Goal: Information Seeking & Learning: Check status

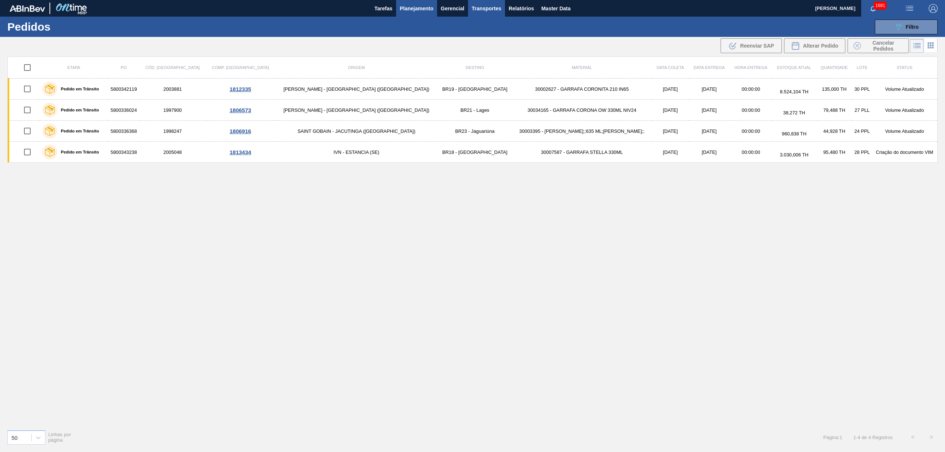
click at [493, 10] on span "Transportes" at bounding box center [487, 8] width 30 height 9
click at [520, 7] on div at bounding box center [472, 226] width 945 height 452
click at [521, 10] on span "Relatórios" at bounding box center [521, 8] width 25 height 9
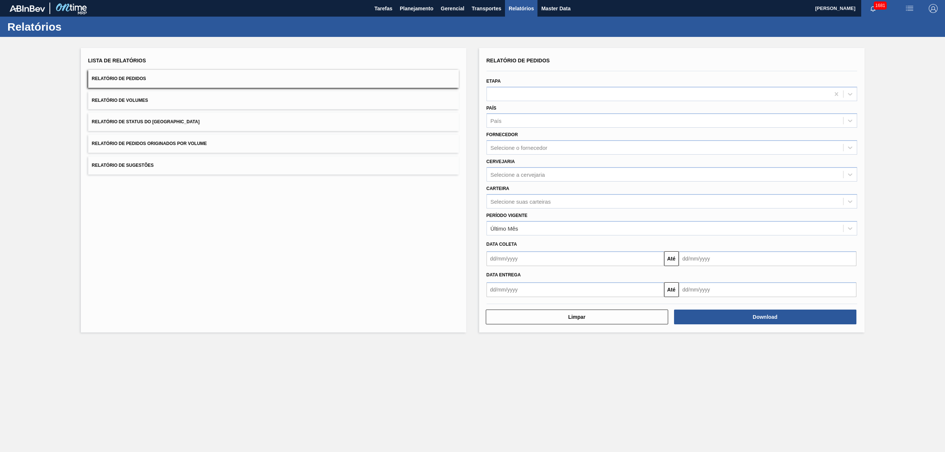
click at [169, 144] on span "Relatório de Pedidos Originados por Volume" at bounding box center [149, 143] width 115 height 5
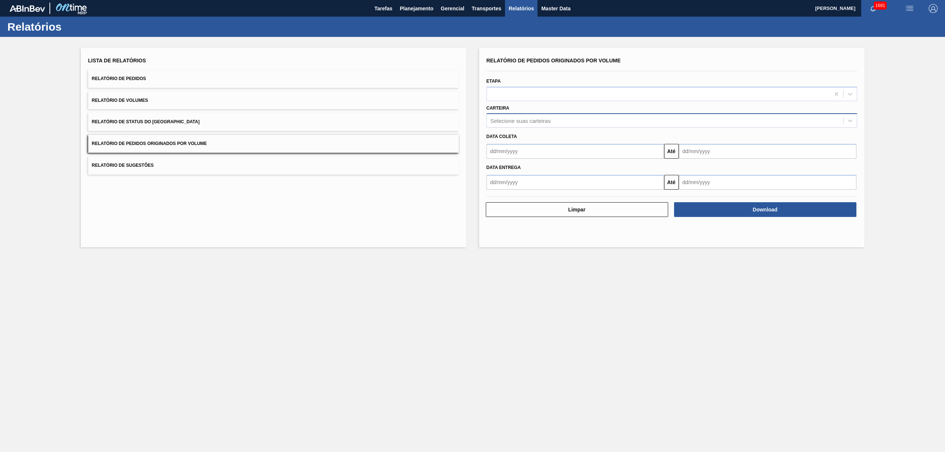
click at [514, 118] on div "Selecione suas carteiras" at bounding box center [521, 121] width 60 height 6
type input "vidro"
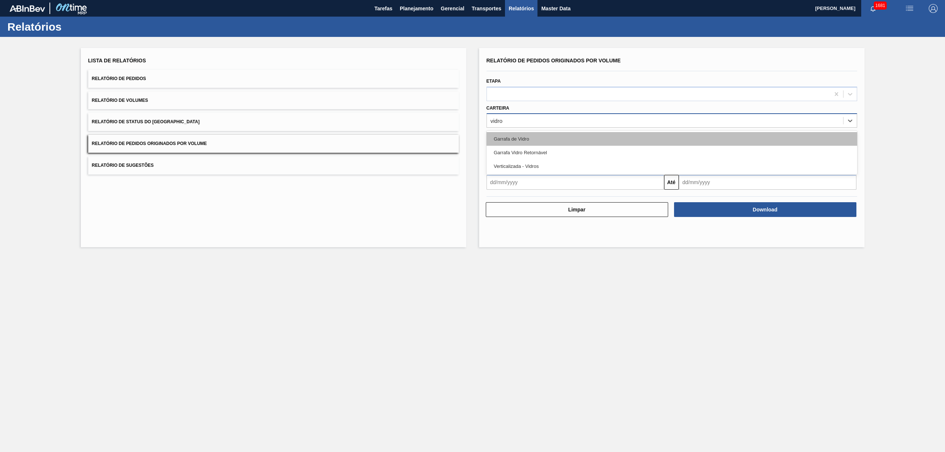
click at [508, 140] on div "Garrafa de Vidro" at bounding box center [672, 139] width 371 height 14
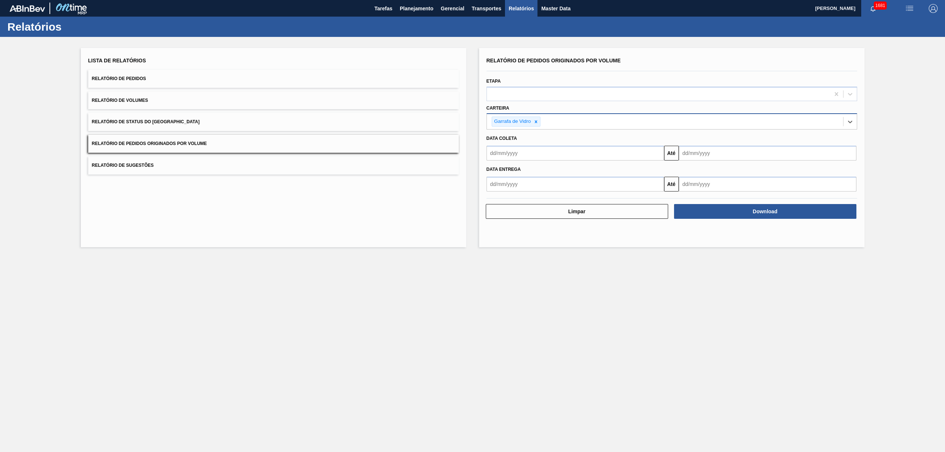
click at [526, 151] on input "text" at bounding box center [576, 153] width 178 height 15
drag, startPoint x: 554, startPoint y: 193, endPoint x: 618, endPoint y: 181, distance: 64.7
click at [554, 193] on div "1" at bounding box center [555, 195] width 10 height 10
type input "[DATE]"
click at [712, 160] on input "text" at bounding box center [768, 153] width 178 height 15
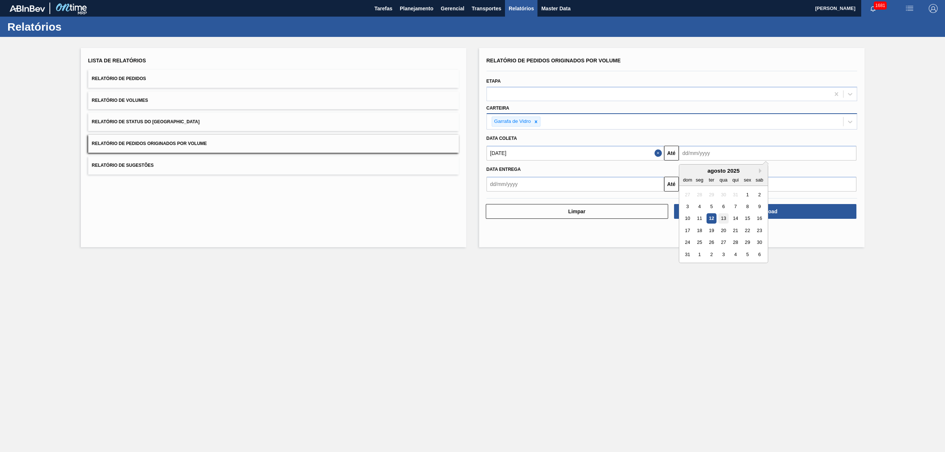
click at [722, 216] on div "13" at bounding box center [723, 219] width 10 height 10
type input "[DATE]"
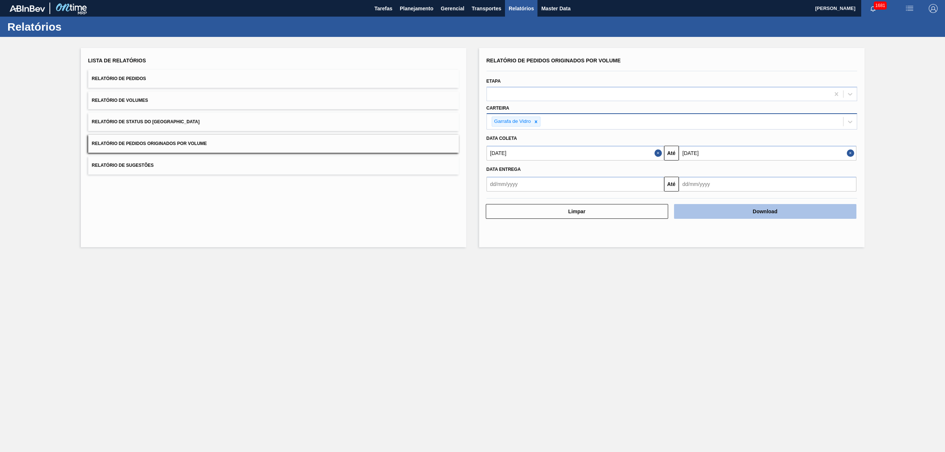
click at [737, 210] on button "Download" at bounding box center [765, 211] width 182 height 15
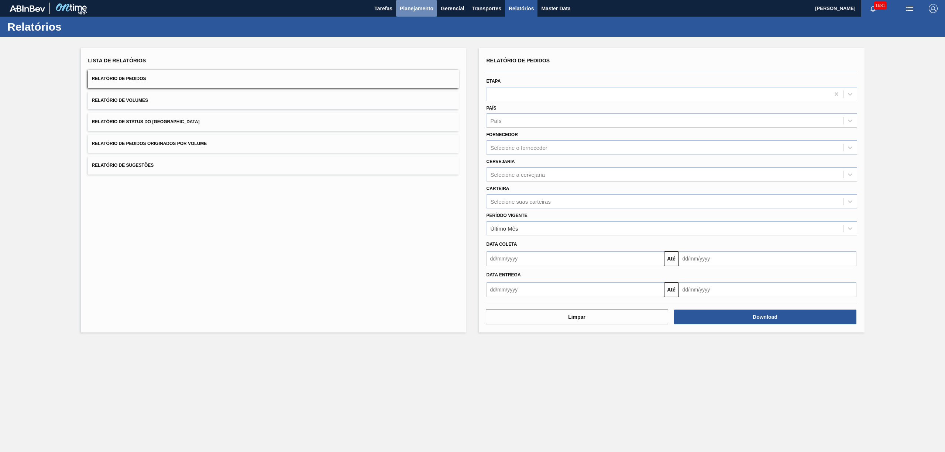
click at [418, 12] on span "Planejamento" at bounding box center [417, 8] width 34 height 9
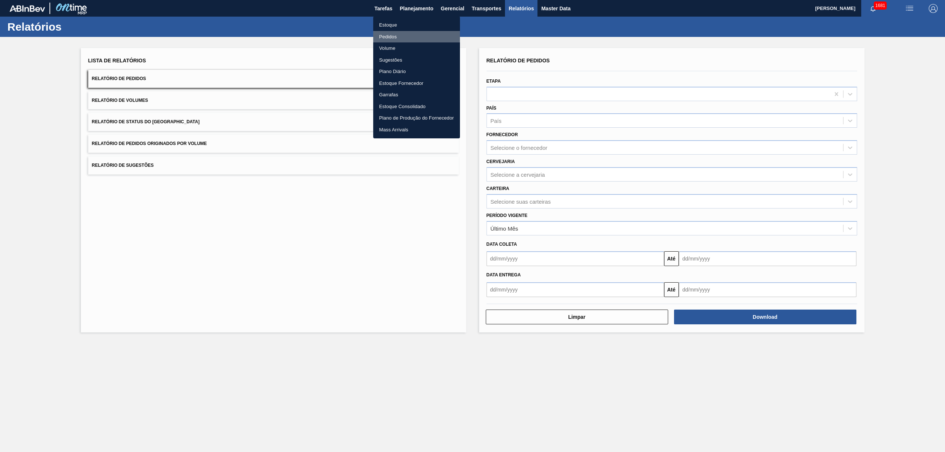
click at [396, 37] on li "Pedidos" at bounding box center [416, 37] width 87 height 12
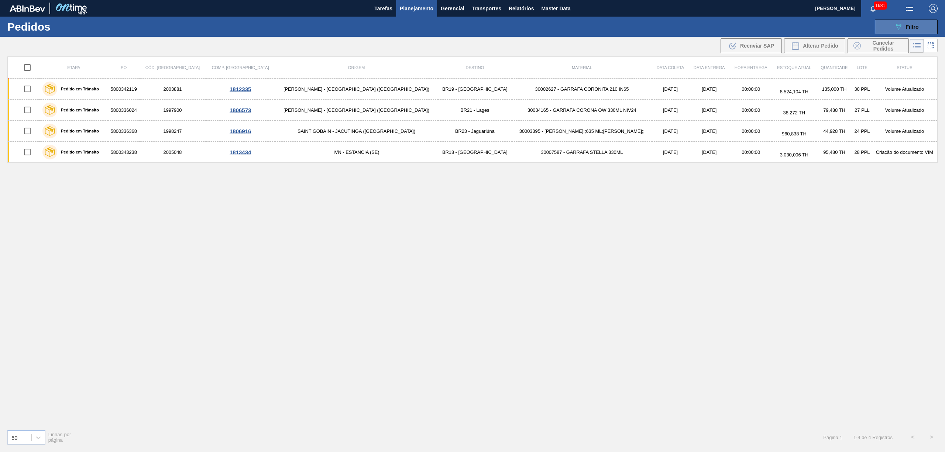
click at [913, 26] on span "Filtro" at bounding box center [912, 27] width 13 height 6
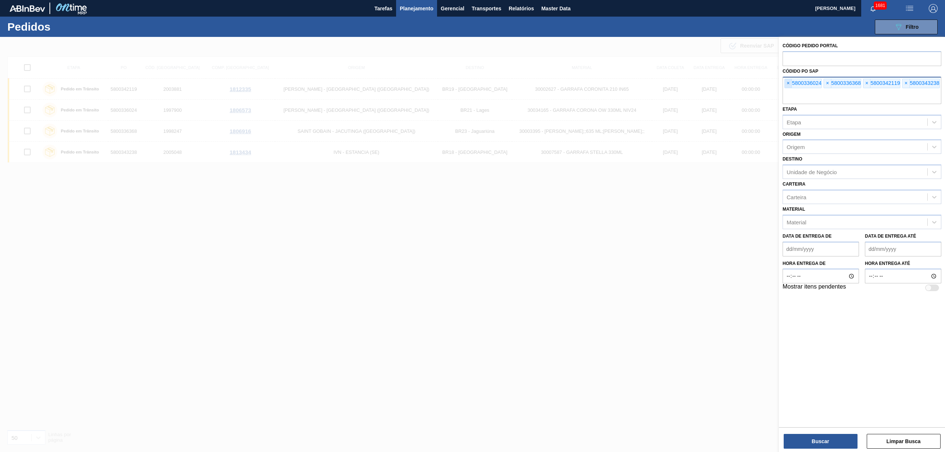
click at [789, 83] on span "×" at bounding box center [788, 83] width 7 height 9
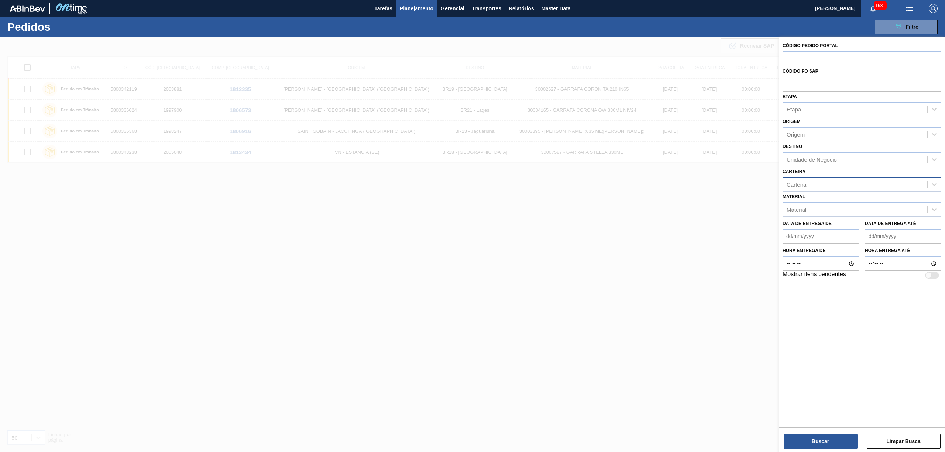
paste input "text"
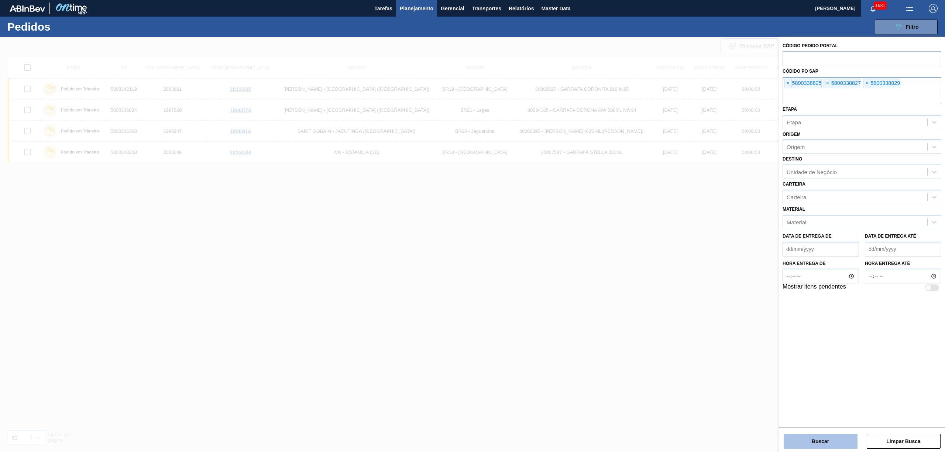
click at [820, 441] on button "Buscar" at bounding box center [821, 441] width 74 height 15
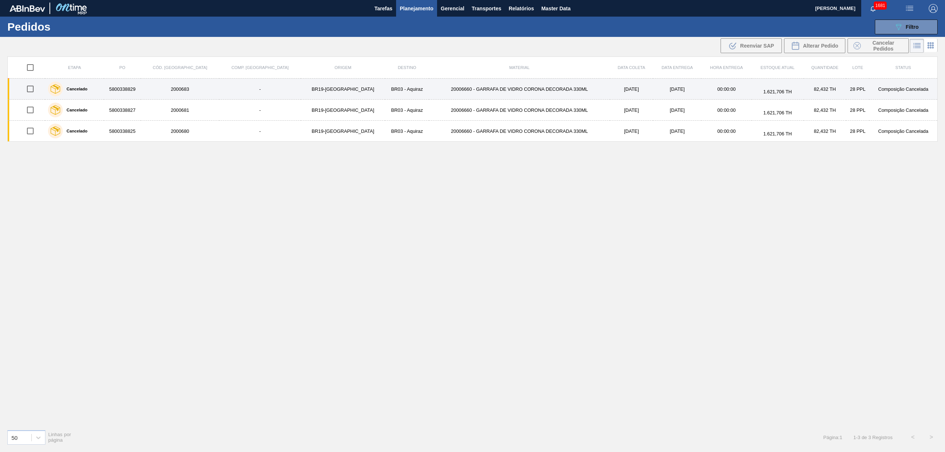
click at [429, 83] on td "20006660 - GARRAFA DE VIDRO CORONA DECORADA 330ML" at bounding box center [519, 89] width 181 height 21
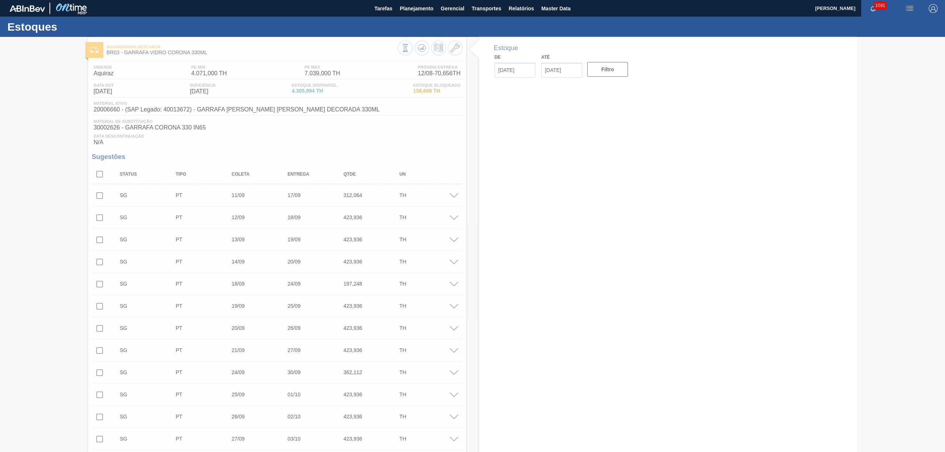
type input "[DATE]"
type input "26/08/2025"
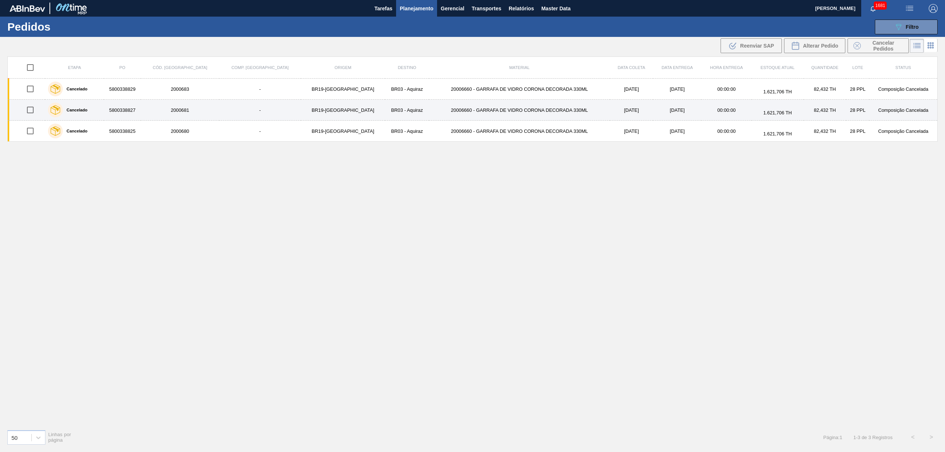
click at [301, 114] on td "BR19-Nova Rio" at bounding box center [343, 110] width 84 height 21
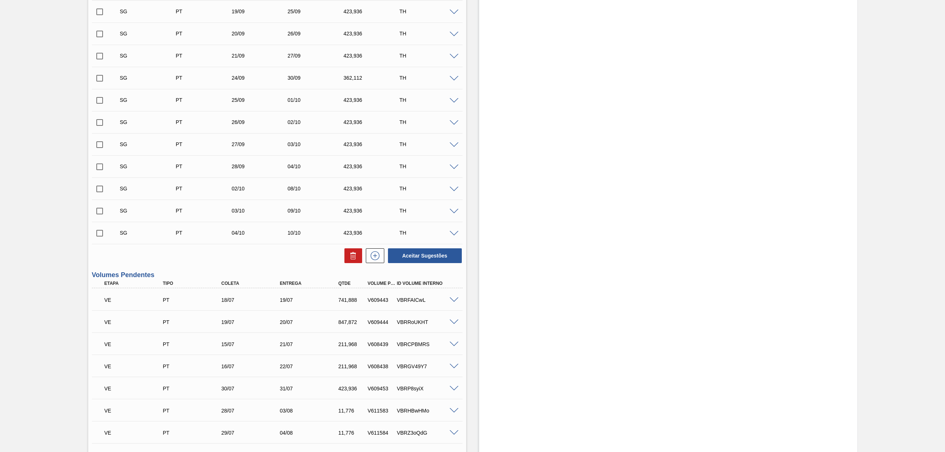
scroll to position [49, 0]
